Goal: Use online tool/utility: Utilize a website feature to perform a specific function

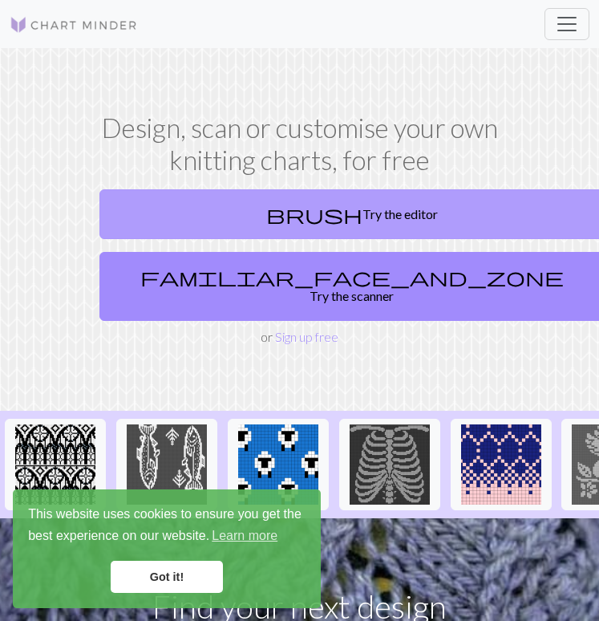
click at [347, 215] on link "brush Try the editor" at bounding box center [351, 214] width 505 height 50
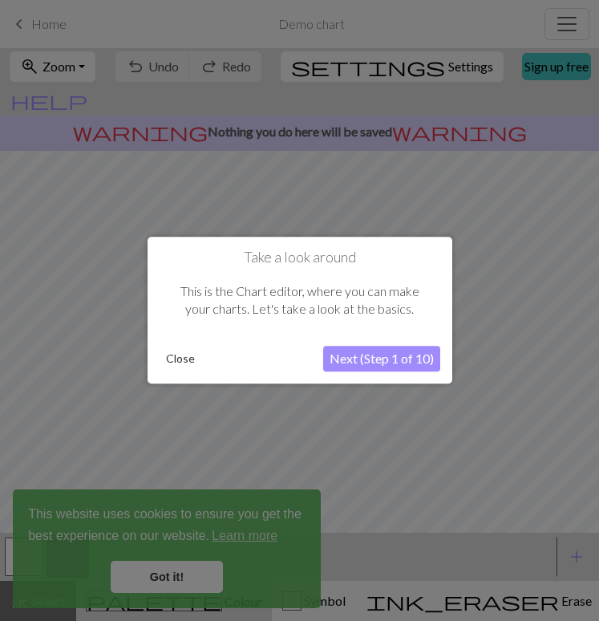
click at [176, 366] on button "Close" at bounding box center [181, 359] width 42 height 24
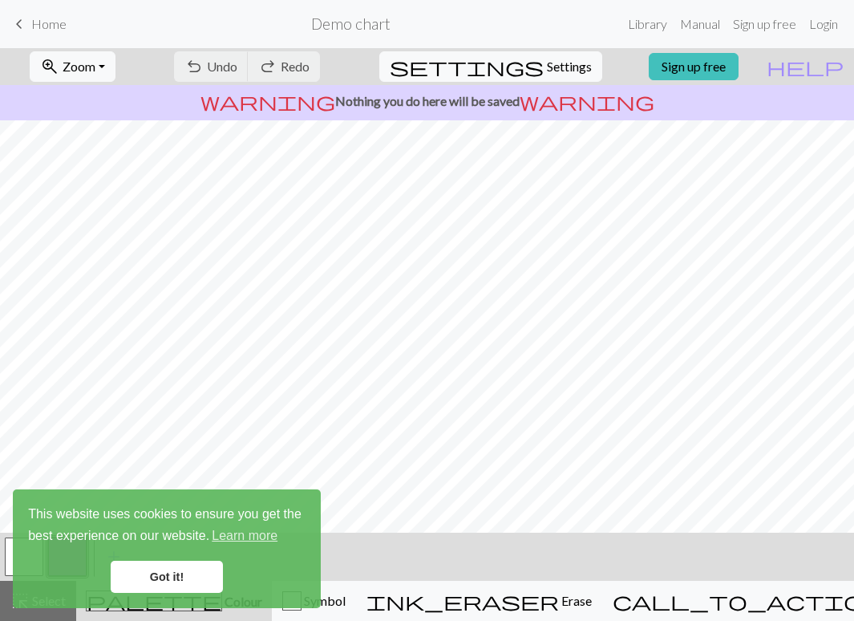
click at [156, 569] on link "Got it!" at bounding box center [167, 577] width 112 height 32
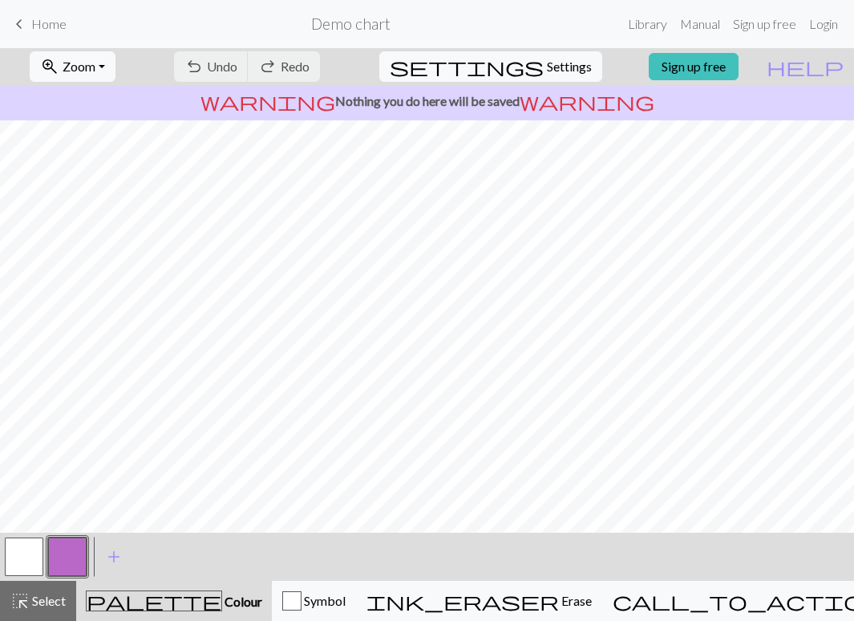
click at [15, 566] on div "This website uses cookies to ensure you get the best experience on our website.…" at bounding box center [167, 548] width 308 height 119
click at [22, 553] on button "button" at bounding box center [24, 556] width 38 height 38
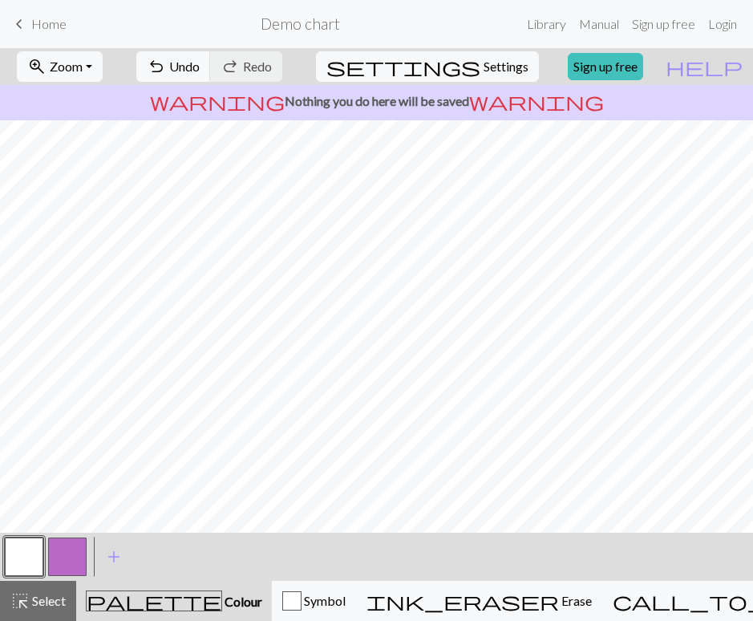
click at [55, 560] on button "button" at bounding box center [67, 556] width 38 height 38
click at [38, 553] on button "button" at bounding box center [24, 556] width 38 height 38
click at [63, 556] on button "button" at bounding box center [67, 556] width 38 height 38
click at [27, 565] on button "button" at bounding box center [24, 556] width 38 height 38
click at [67, 557] on button "button" at bounding box center [67, 556] width 38 height 38
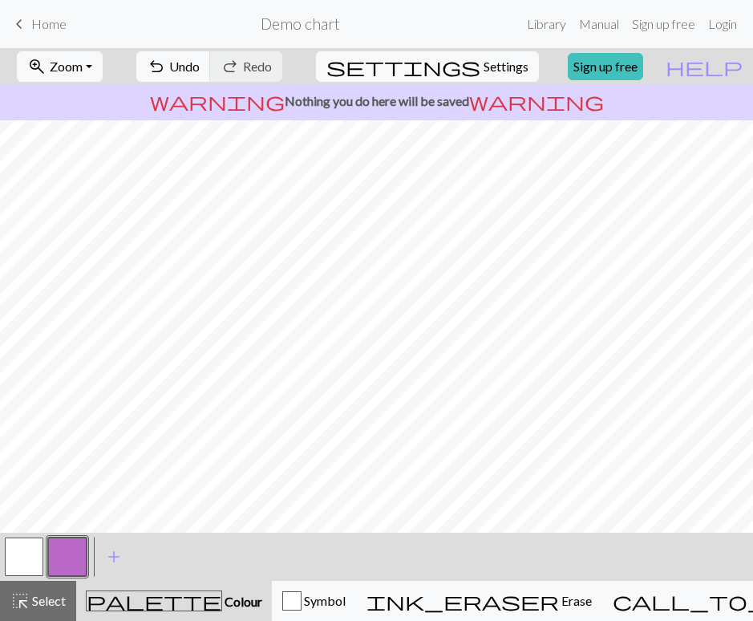
click at [17, 557] on button "button" at bounding box center [24, 556] width 38 height 38
click at [63, 555] on button "button" at bounding box center [67, 556] width 38 height 38
click at [18, 570] on button "button" at bounding box center [24, 556] width 38 height 38
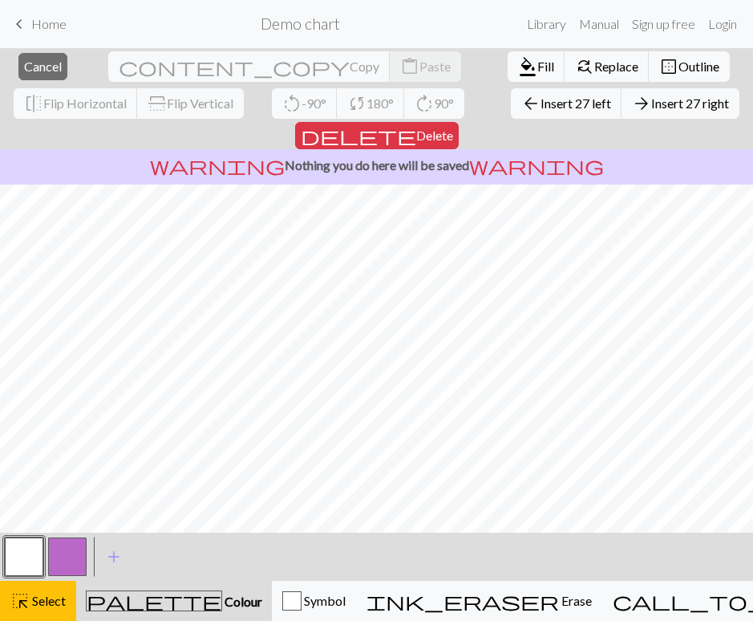
click at [28, 566] on button "button" at bounding box center [24, 556] width 38 height 38
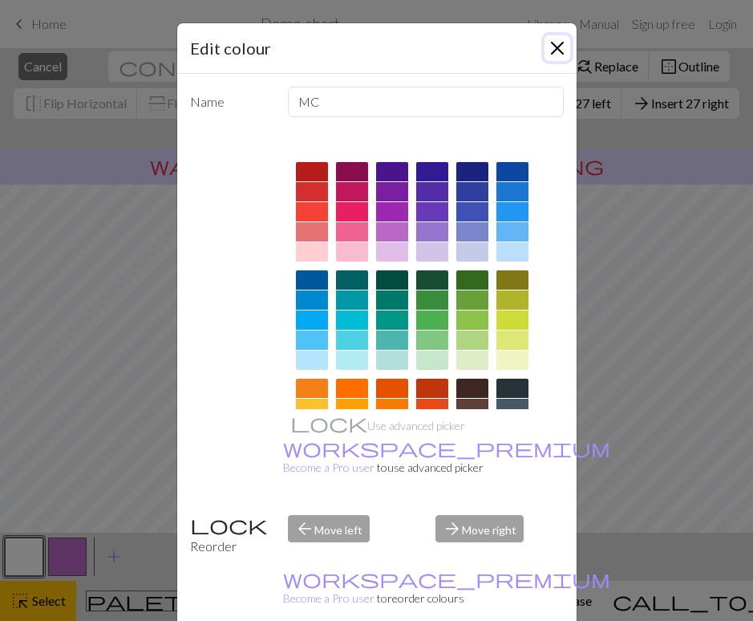
click at [553, 51] on button "Close" at bounding box center [557, 48] width 26 height 26
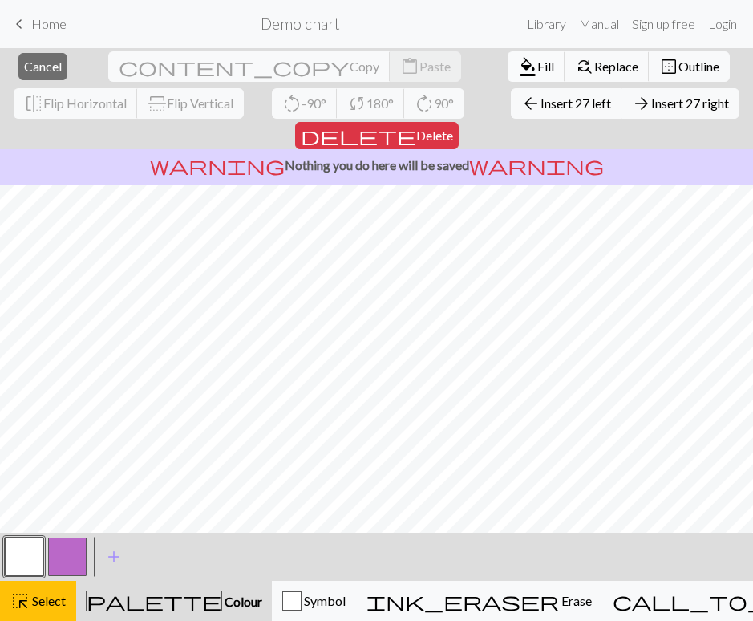
click at [537, 61] on span "Fill" at bounding box center [545, 66] width 17 height 15
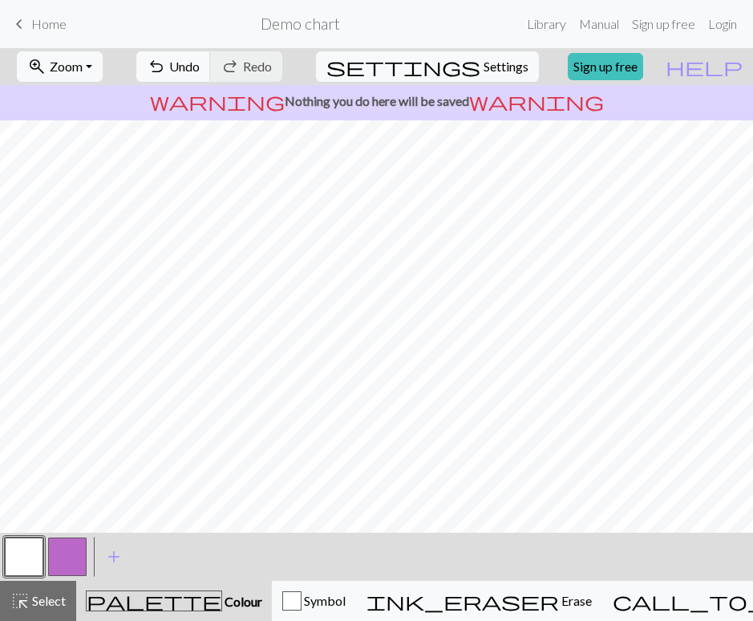
click at [55, 558] on button "button" at bounding box center [67, 556] width 38 height 38
click at [21, 561] on button "button" at bounding box center [24, 556] width 38 height 38
click at [52, 612] on button "highlight_alt Select Select" at bounding box center [38, 601] width 76 height 40
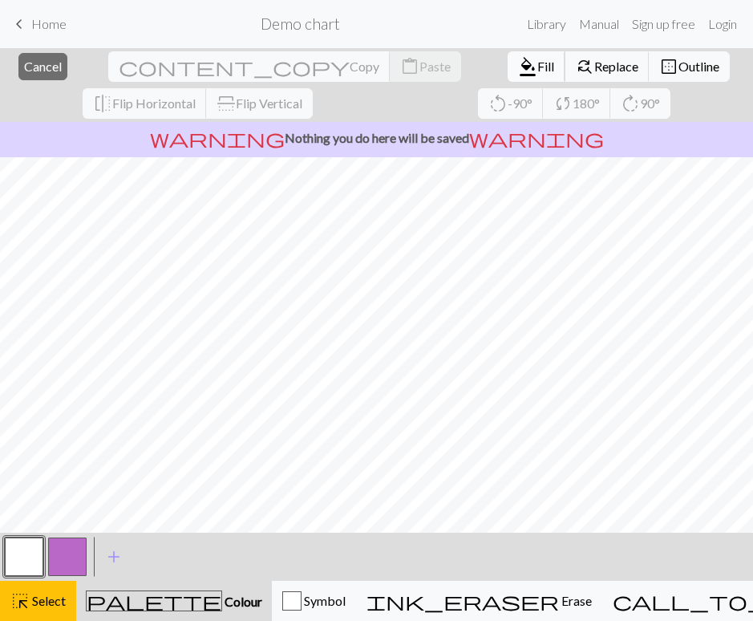
click at [518, 56] on span "format_color_fill" at bounding box center [527, 66] width 19 height 22
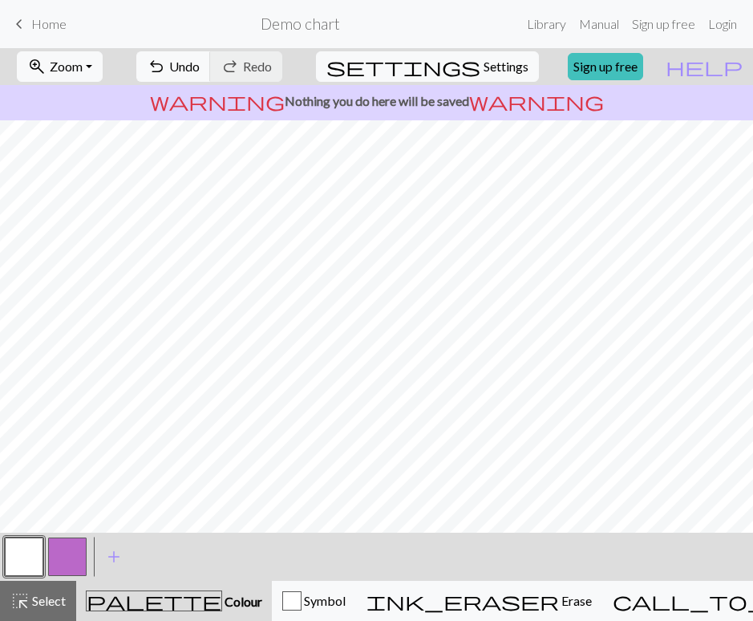
click at [60, 565] on button "button" at bounding box center [67, 556] width 38 height 38
click at [30, 554] on button "button" at bounding box center [24, 556] width 38 height 38
click at [66, 561] on button "button" at bounding box center [67, 556] width 38 height 38
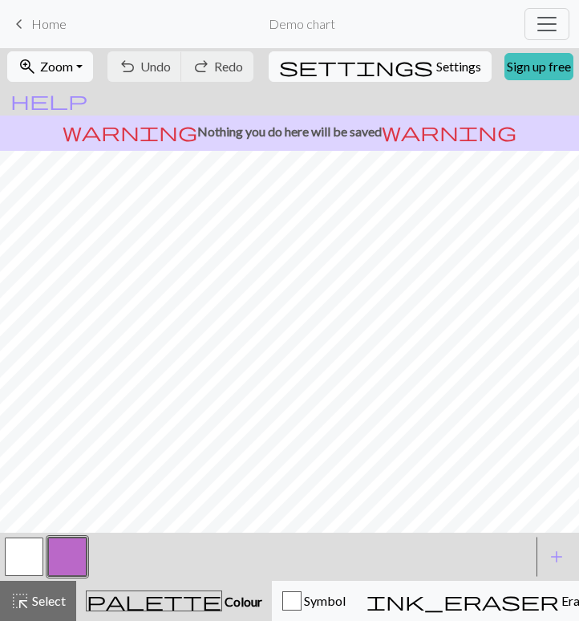
click at [42, 553] on button "button" at bounding box center [24, 556] width 38 height 38
click at [35, 599] on span "Select" at bounding box center [48, 600] width 36 height 15
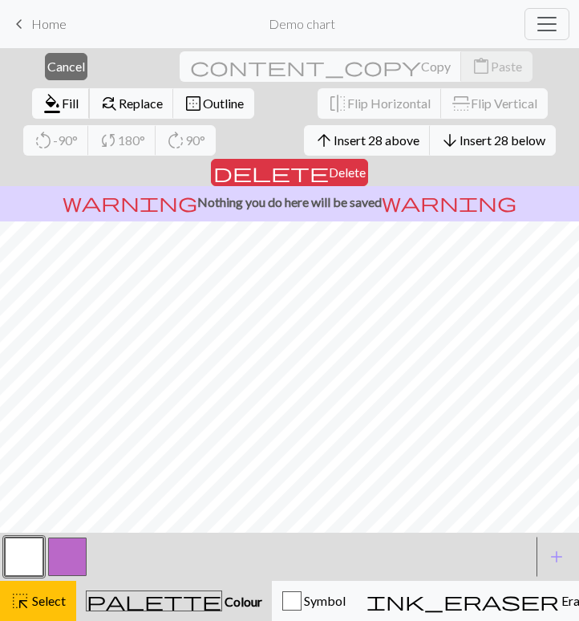
click at [62, 92] on span "format_color_fill" at bounding box center [52, 103] width 19 height 22
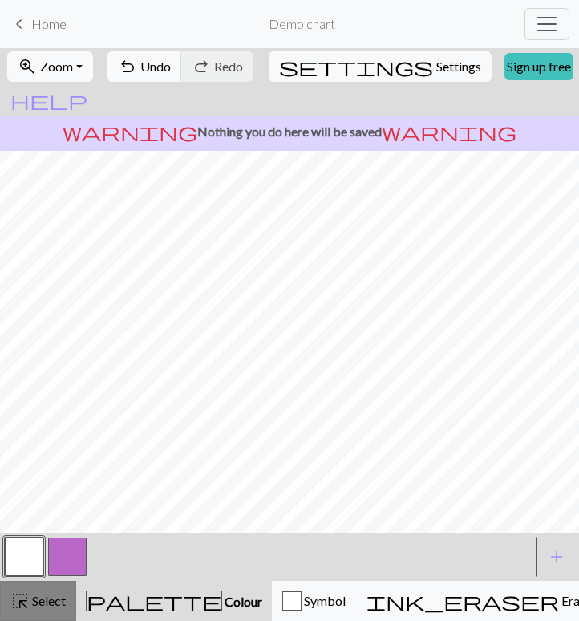
click at [42, 597] on span "Select" at bounding box center [48, 600] width 36 height 15
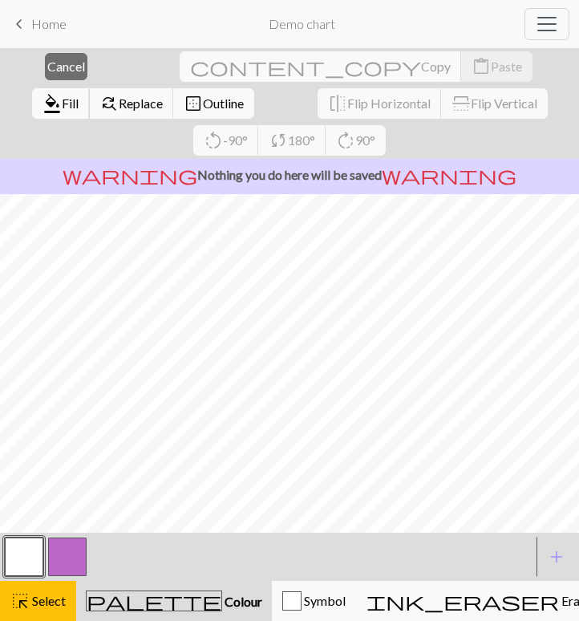
click at [62, 92] on span "format_color_fill" at bounding box center [52, 103] width 19 height 22
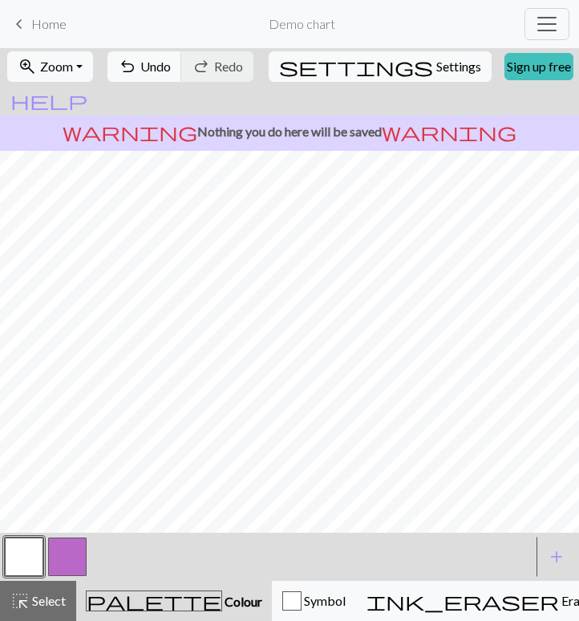
click at [67, 543] on button "button" at bounding box center [67, 556] width 38 height 38
click at [34, 561] on button "button" at bounding box center [24, 556] width 38 height 38
click at [80, 549] on button "button" at bounding box center [67, 556] width 38 height 38
click at [33, 553] on button "button" at bounding box center [24, 556] width 38 height 38
click at [68, 556] on button "button" at bounding box center [67, 556] width 38 height 38
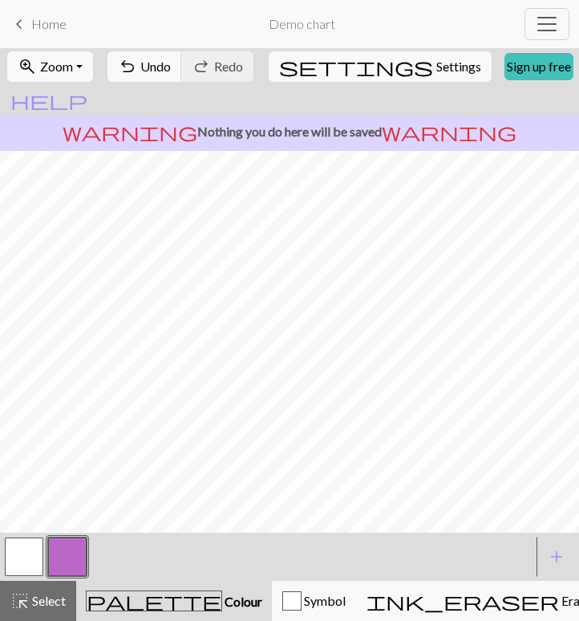
click at [68, 557] on button "button" at bounding box center [67, 556] width 38 height 38
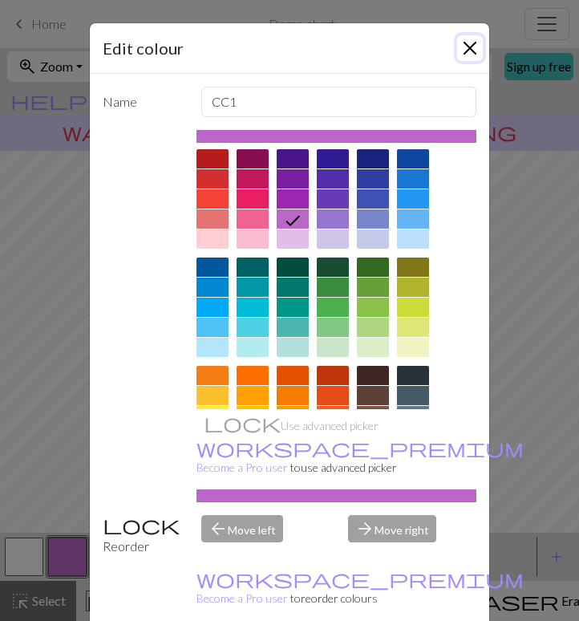
click at [462, 43] on button "Close" at bounding box center [470, 48] width 26 height 26
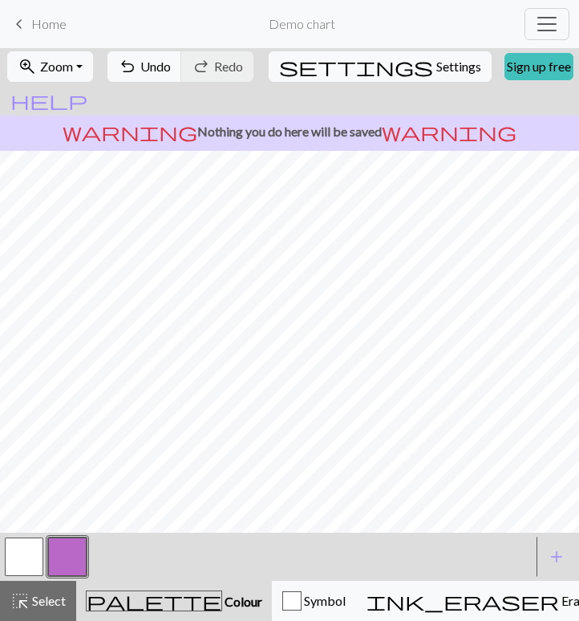
click at [28, 559] on button "button" at bounding box center [24, 556] width 38 height 38
click at [64, 551] on button "button" at bounding box center [67, 556] width 38 height 38
click at [30, 555] on button "button" at bounding box center [24, 556] width 38 height 38
click at [59, 549] on button "button" at bounding box center [67, 556] width 38 height 38
click at [24, 556] on button "button" at bounding box center [24, 556] width 38 height 38
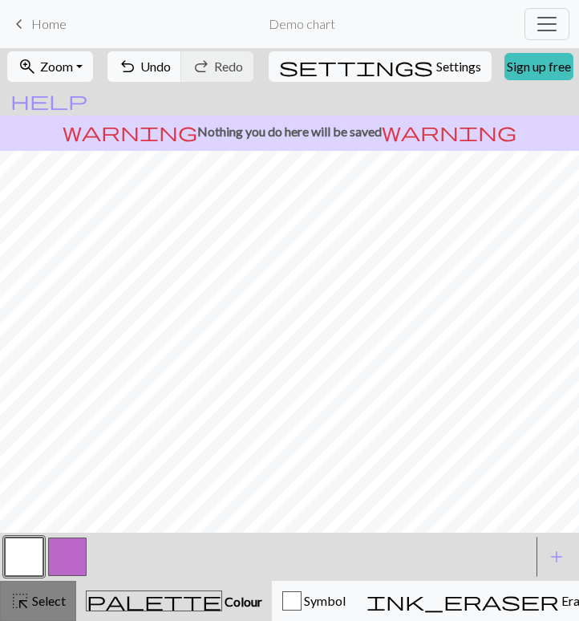
click at [47, 609] on div "highlight_alt Select Select" at bounding box center [37, 600] width 55 height 19
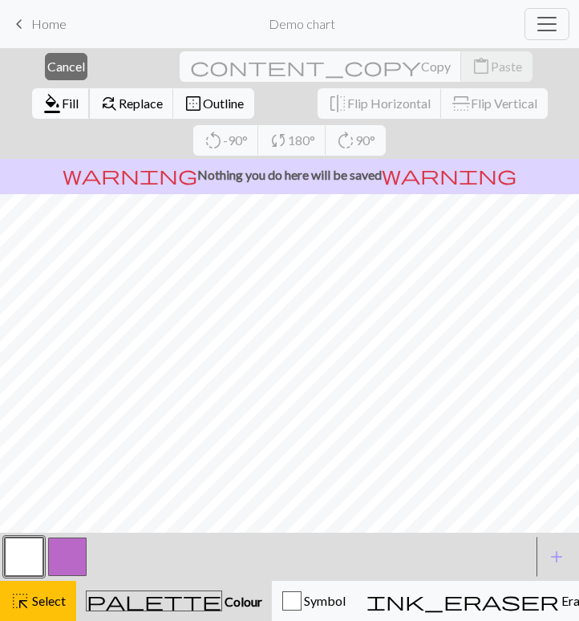
click at [62, 92] on span "format_color_fill" at bounding box center [52, 103] width 19 height 22
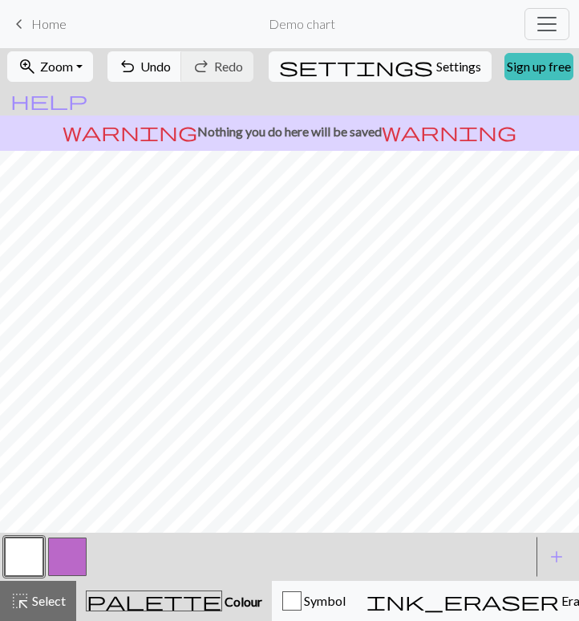
click at [53, 543] on button "button" at bounding box center [67, 556] width 38 height 38
click at [19, 551] on button "button" at bounding box center [24, 556] width 38 height 38
click at [34, 608] on div "highlight_alt Select Select" at bounding box center [37, 600] width 55 height 19
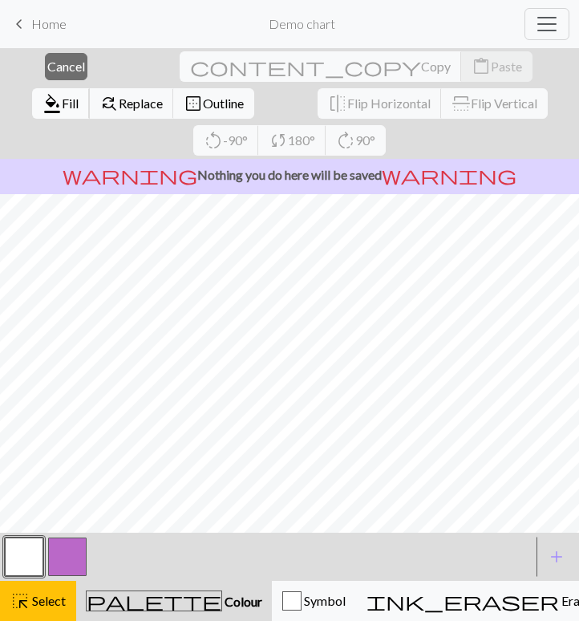
click at [62, 92] on span "format_color_fill" at bounding box center [52, 103] width 19 height 22
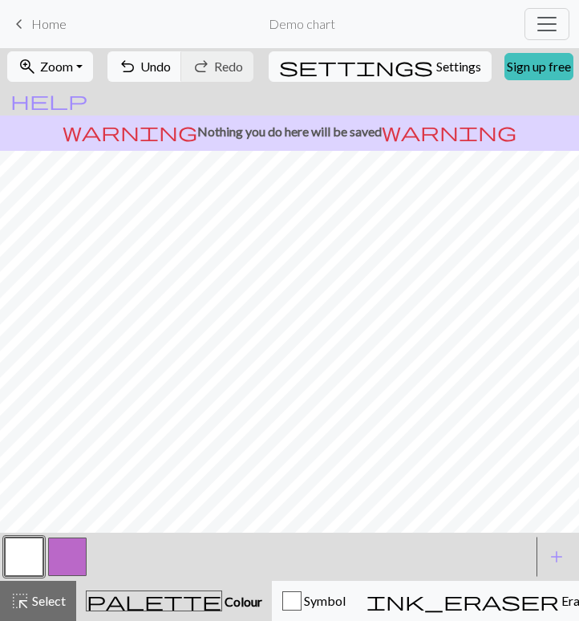
click at [59, 571] on button "button" at bounding box center [67, 556] width 38 height 38
click at [36, 559] on button "button" at bounding box center [24, 556] width 38 height 38
click at [58, 548] on button "button" at bounding box center [67, 556] width 38 height 38
click at [30, 554] on button "button" at bounding box center [24, 556] width 38 height 38
click at [20, 549] on button "button" at bounding box center [24, 556] width 38 height 38
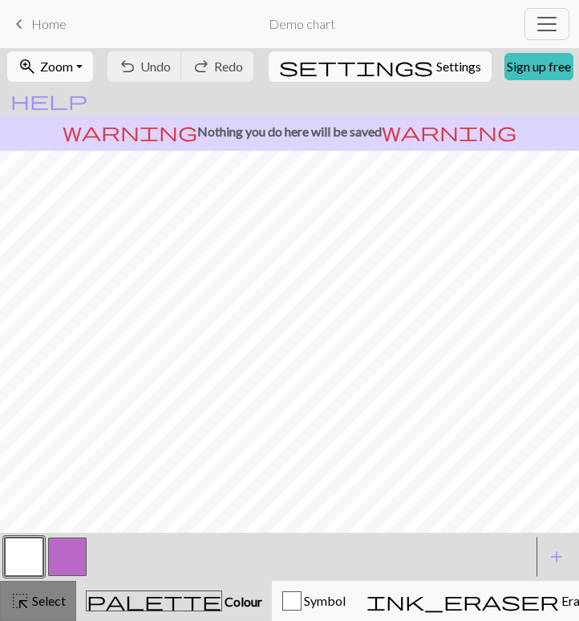
click at [29, 607] on span "highlight_alt" at bounding box center [19, 600] width 19 height 22
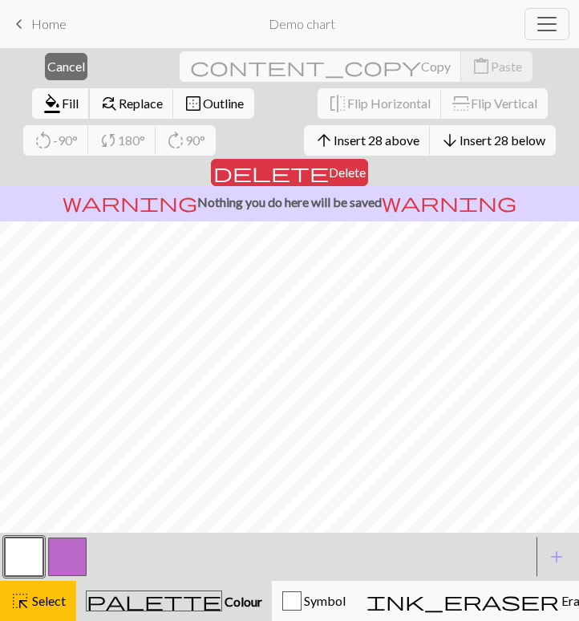
click at [62, 92] on span "format_color_fill" at bounding box center [52, 103] width 19 height 22
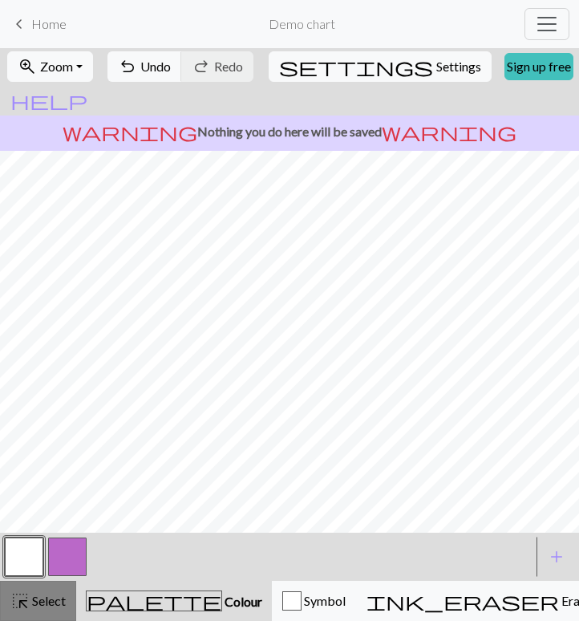
click at [30, 601] on span "Select" at bounding box center [48, 600] width 36 height 15
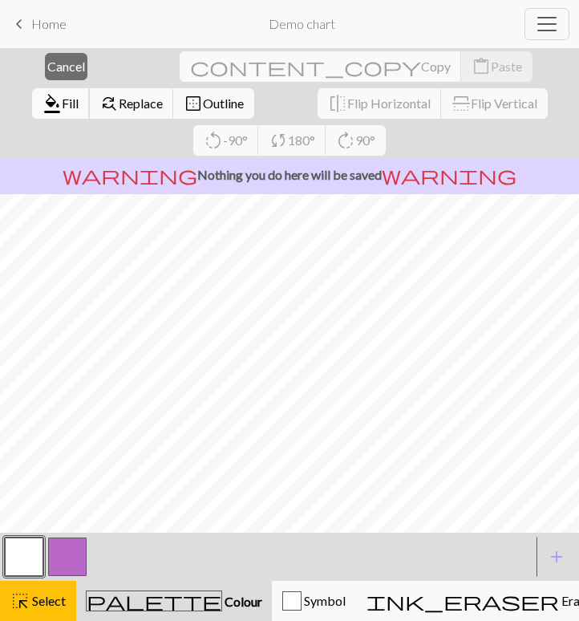
click at [62, 92] on span "format_color_fill" at bounding box center [52, 103] width 19 height 22
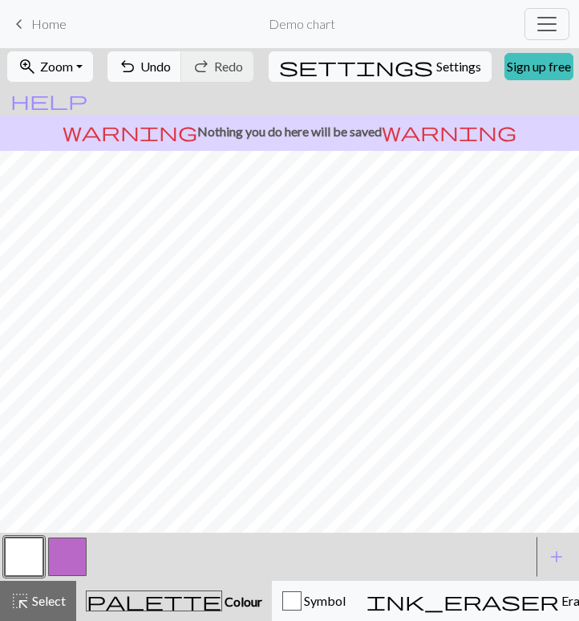
click at [55, 553] on button "button" at bounding box center [67, 556] width 38 height 38
click at [18, 561] on button "button" at bounding box center [24, 556] width 38 height 38
click at [63, 557] on button "button" at bounding box center [67, 556] width 38 height 38
click at [28, 560] on button "button" at bounding box center [24, 556] width 38 height 38
click at [62, 553] on button "button" at bounding box center [67, 556] width 38 height 38
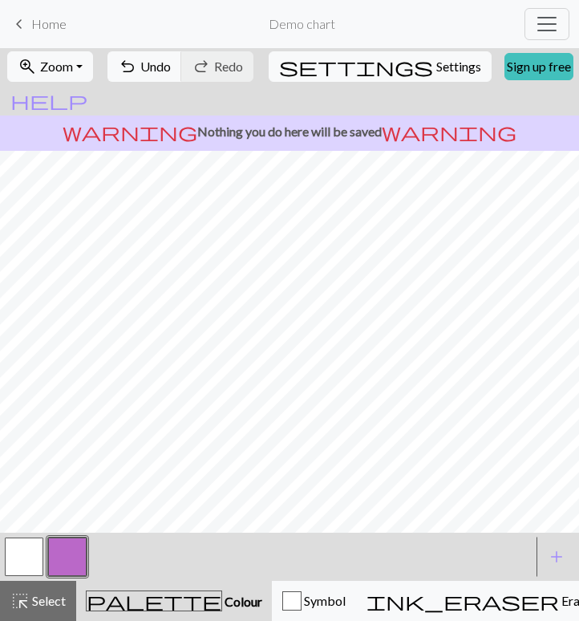
click at [18, 563] on button "button" at bounding box center [24, 556] width 38 height 38
click at [57, 556] on button "button" at bounding box center [67, 556] width 38 height 38
click at [20, 558] on button "button" at bounding box center [24, 556] width 38 height 38
click at [67, 554] on button "button" at bounding box center [67, 556] width 38 height 38
click at [9, 565] on button "button" at bounding box center [24, 556] width 38 height 38
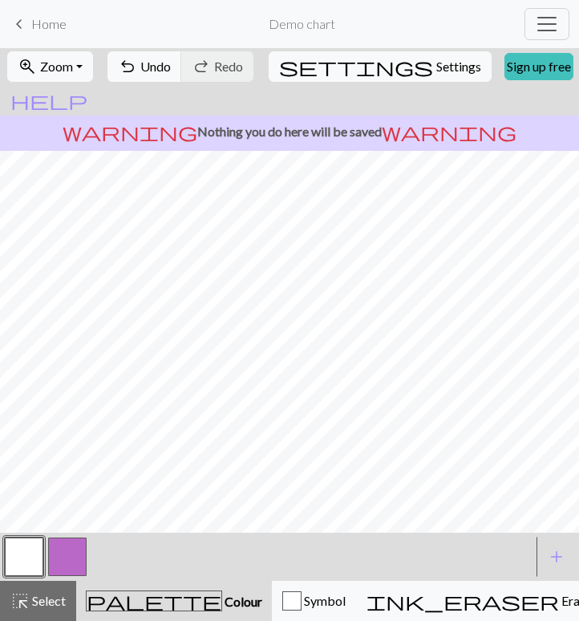
click at [47, 559] on div at bounding box center [67, 556] width 43 height 43
click at [29, 561] on button "button" at bounding box center [24, 556] width 38 height 38
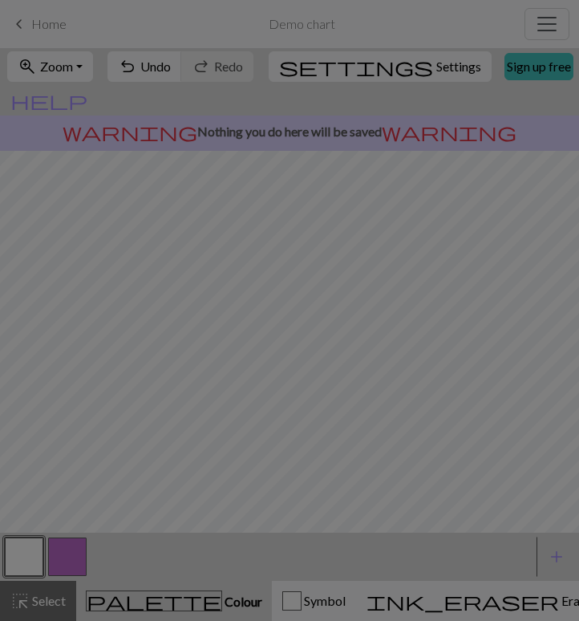
click at [75, 560] on div "Edit colour Name MC Use advanced picker workspace_premium Become a Pro user to …" at bounding box center [289, 310] width 579 height 621
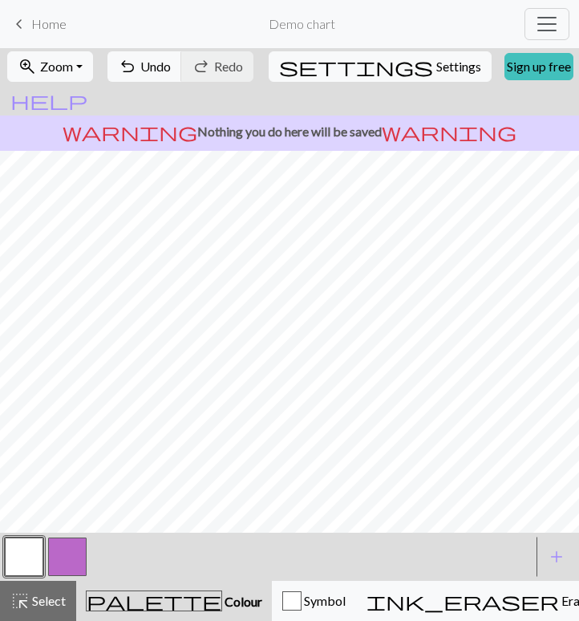
click at [75, 560] on button "button" at bounding box center [67, 556] width 38 height 38
click at [23, 569] on button "button" at bounding box center [24, 556] width 38 height 38
click at [63, 542] on button "button" at bounding box center [67, 556] width 38 height 38
click at [27, 561] on button "button" at bounding box center [24, 556] width 38 height 38
click at [69, 546] on button "button" at bounding box center [67, 556] width 38 height 38
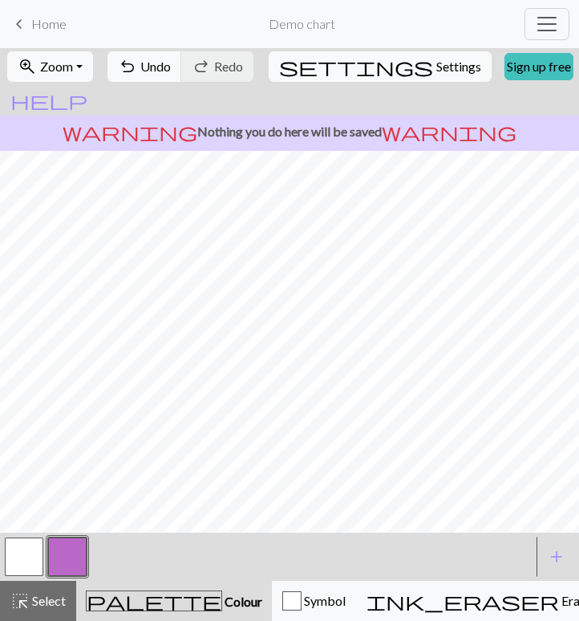
click at [36, 552] on button "button" at bounding box center [24, 556] width 38 height 38
click at [63, 557] on button "button" at bounding box center [67, 556] width 38 height 38
